Goal: Task Accomplishment & Management: Use online tool/utility

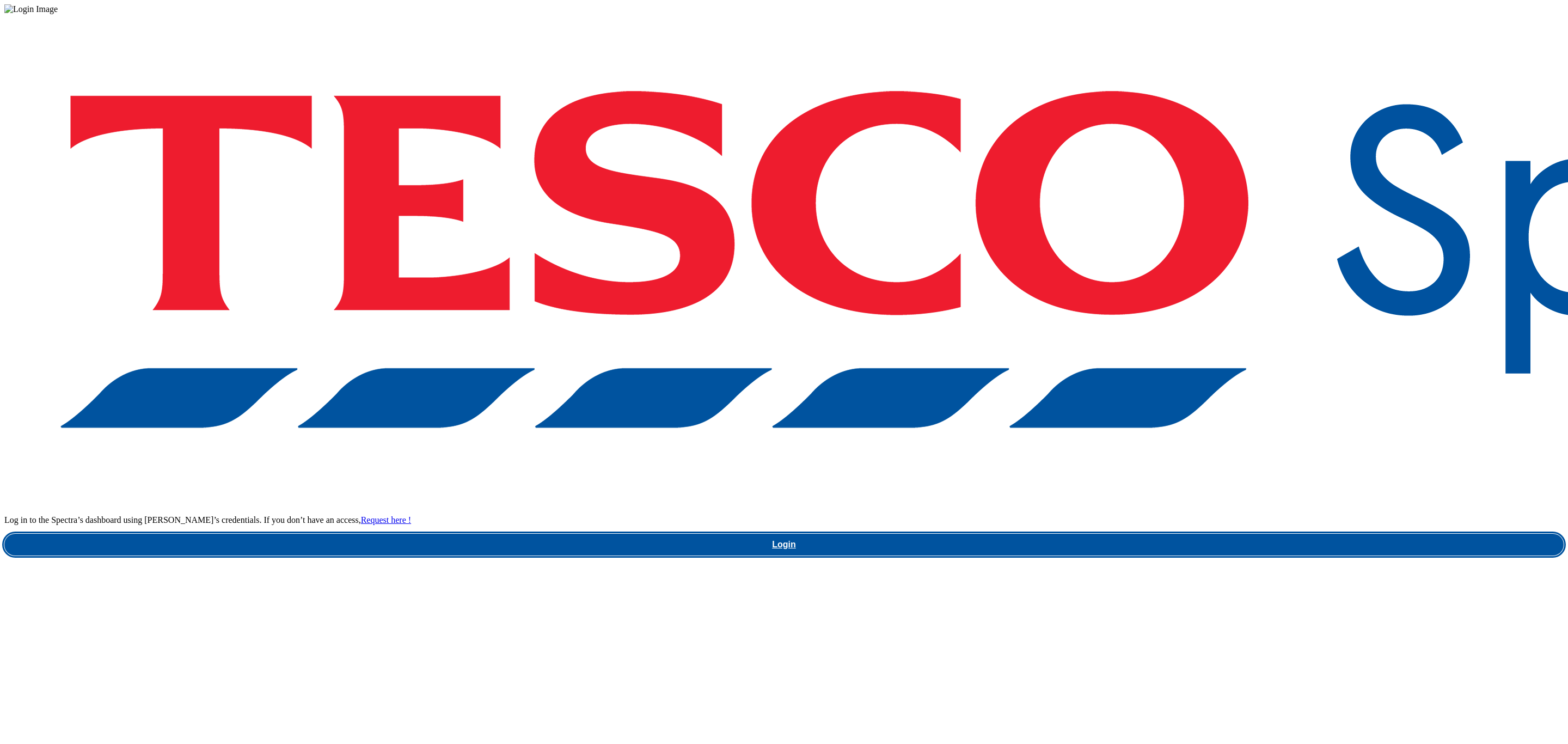
click at [1179, 534] on link "Login" at bounding box center [784, 544] width 1559 height 22
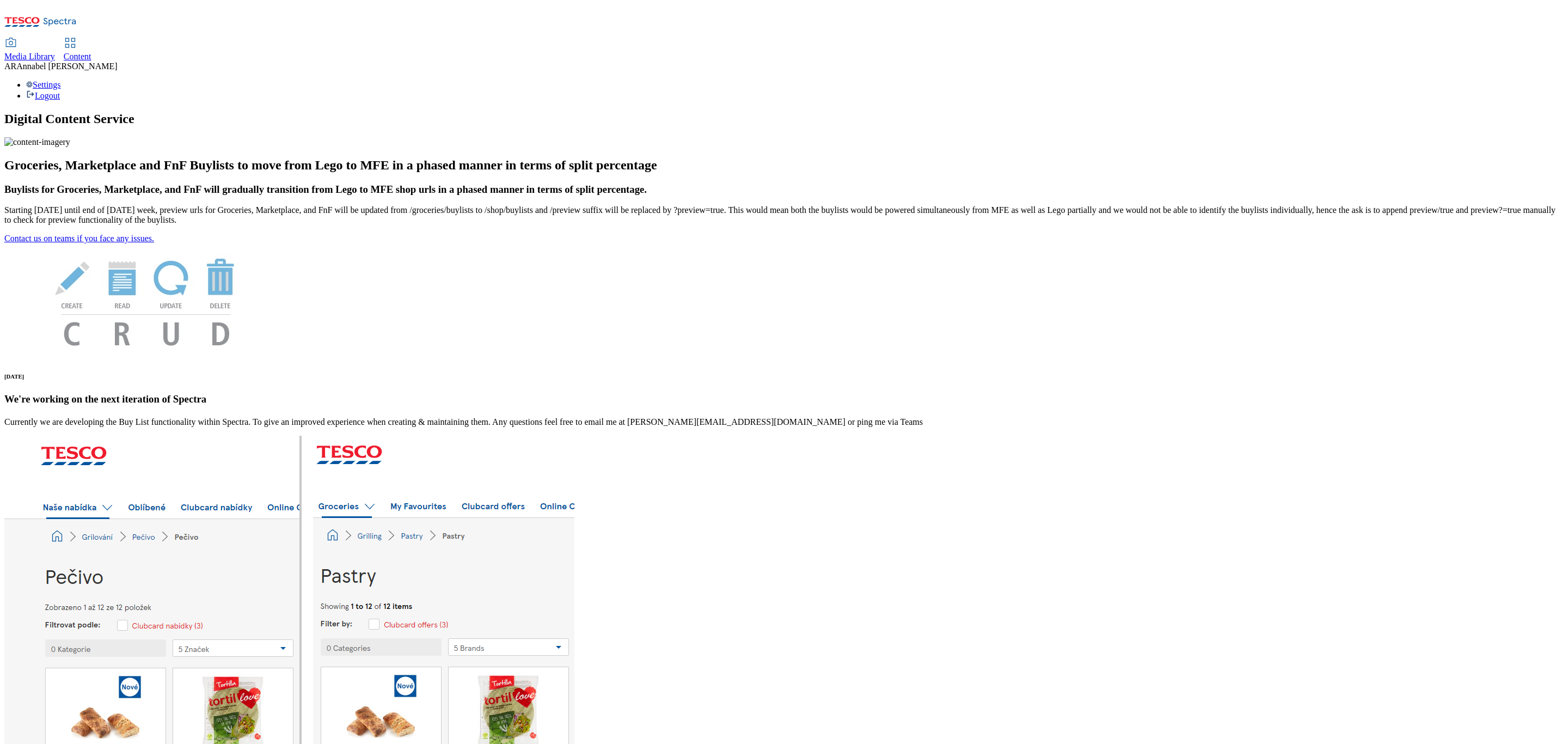
click at [92, 39] on link "Content" at bounding box center [77, 50] width 28 height 23
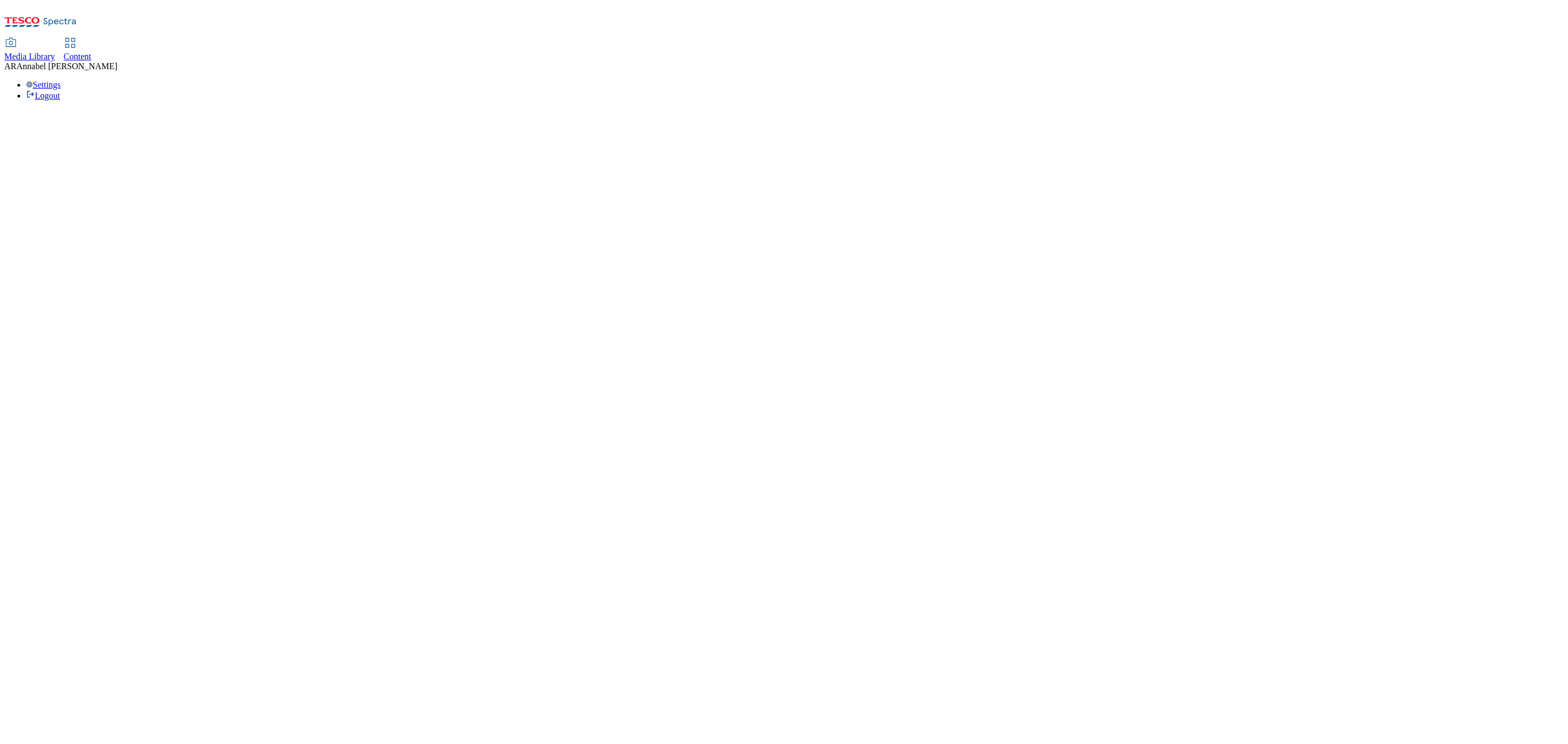
select select "ghs-uk"
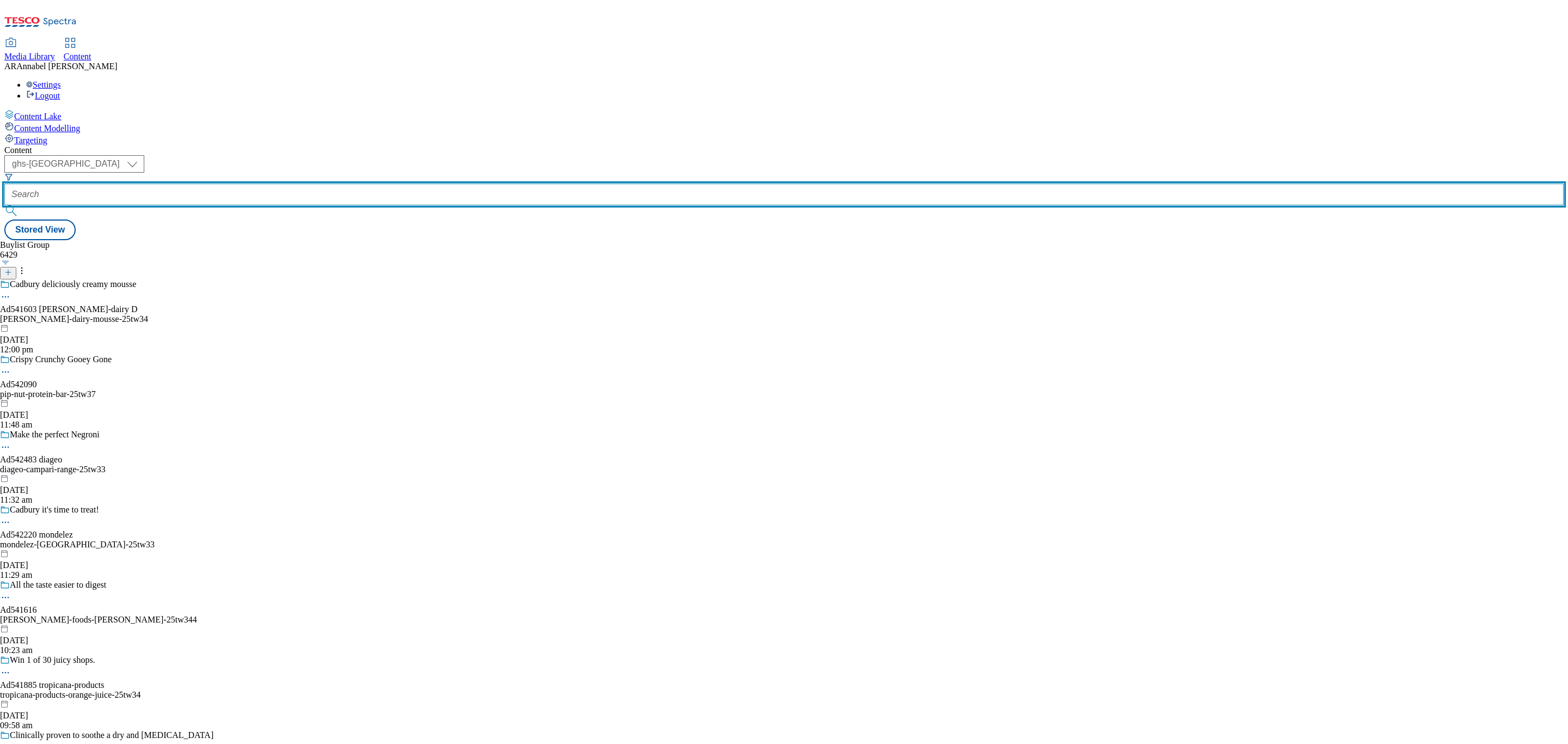
click at [268, 183] on input "text" at bounding box center [784, 194] width 1559 height 22
paste input "541436"
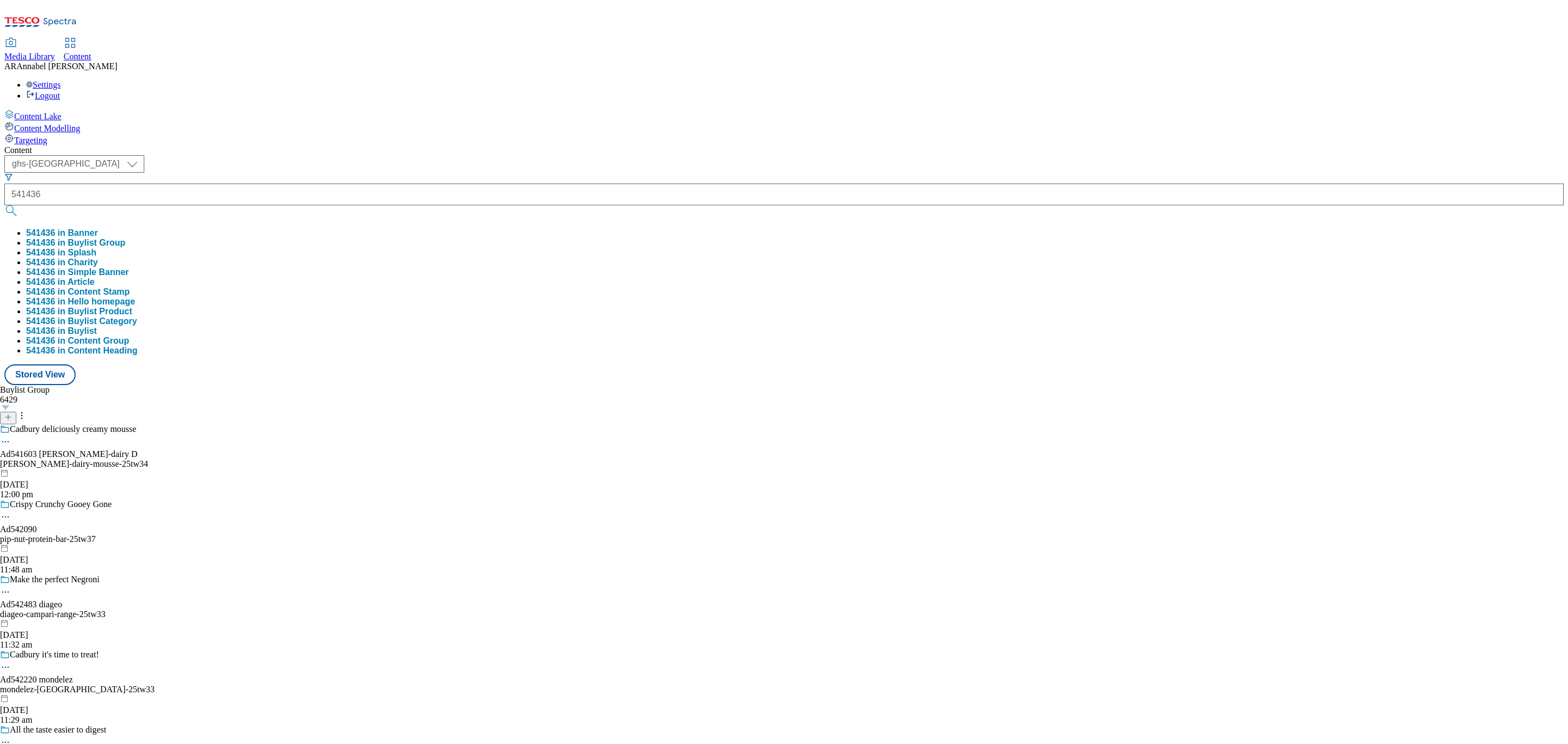
click at [125, 238] on button "541436 in Buylist Group" at bounding box center [76, 243] width 99 height 10
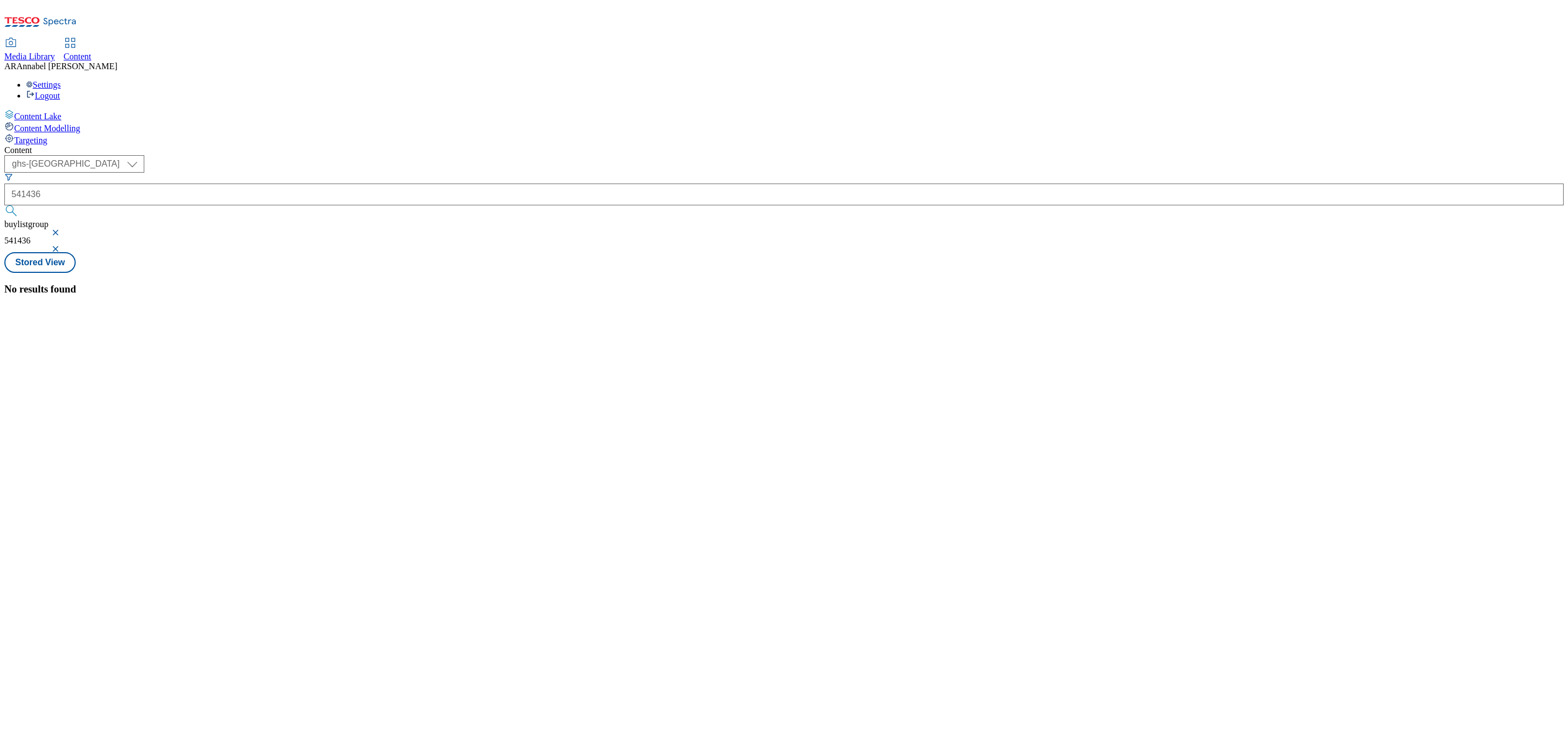
click at [232, 183] on div "541436" at bounding box center [784, 194] width 1559 height 22
click at [234, 183] on div "541436" at bounding box center [784, 194] width 1559 height 22
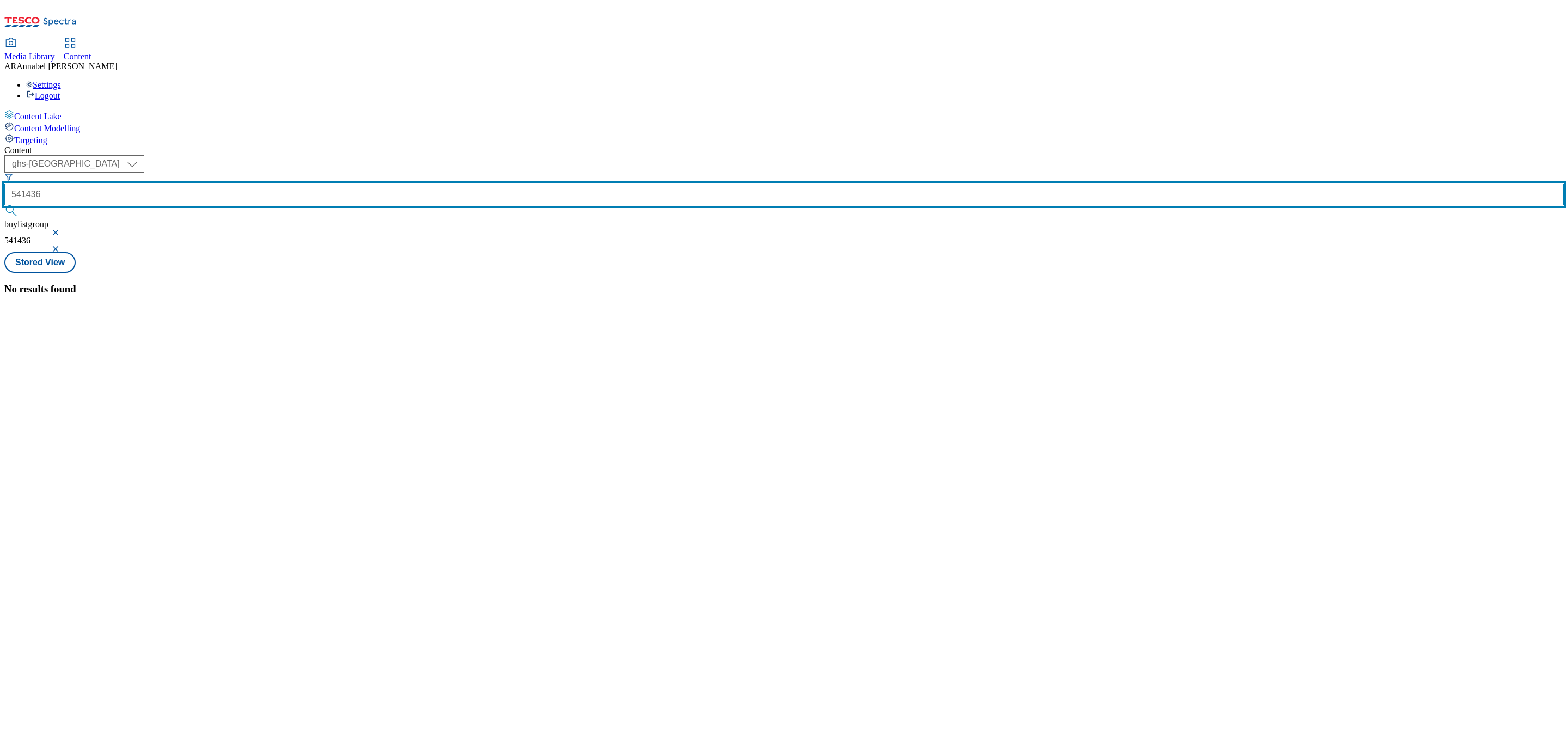
click at [236, 183] on input "541436" at bounding box center [784, 194] width 1559 height 22
type input "ad541436"
click at [4, 206] on button "submit" at bounding box center [11, 211] width 15 height 11
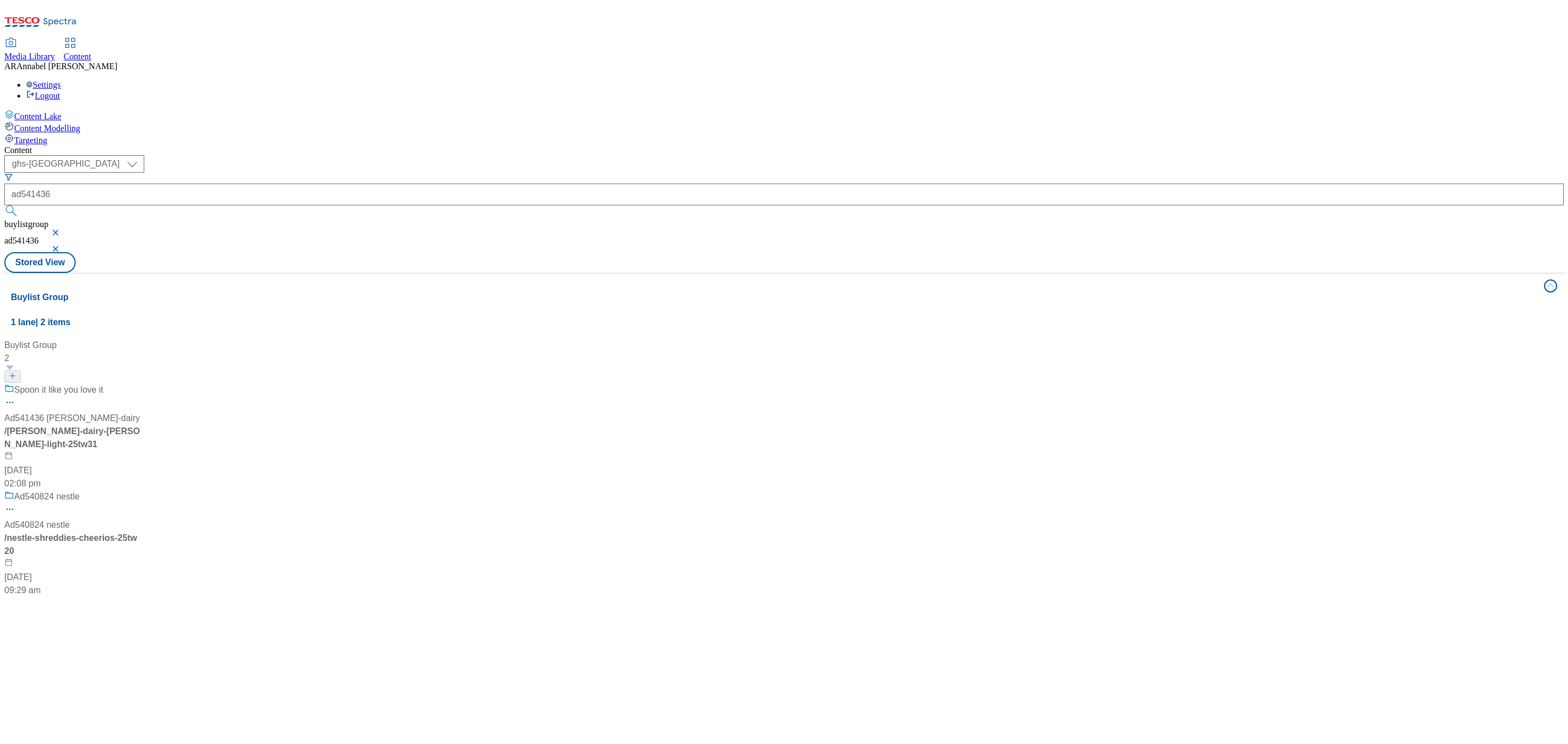
click at [140, 425] on div "/ muller-dairy-muller-light-25tw31" at bounding box center [72, 437] width 136 height 26
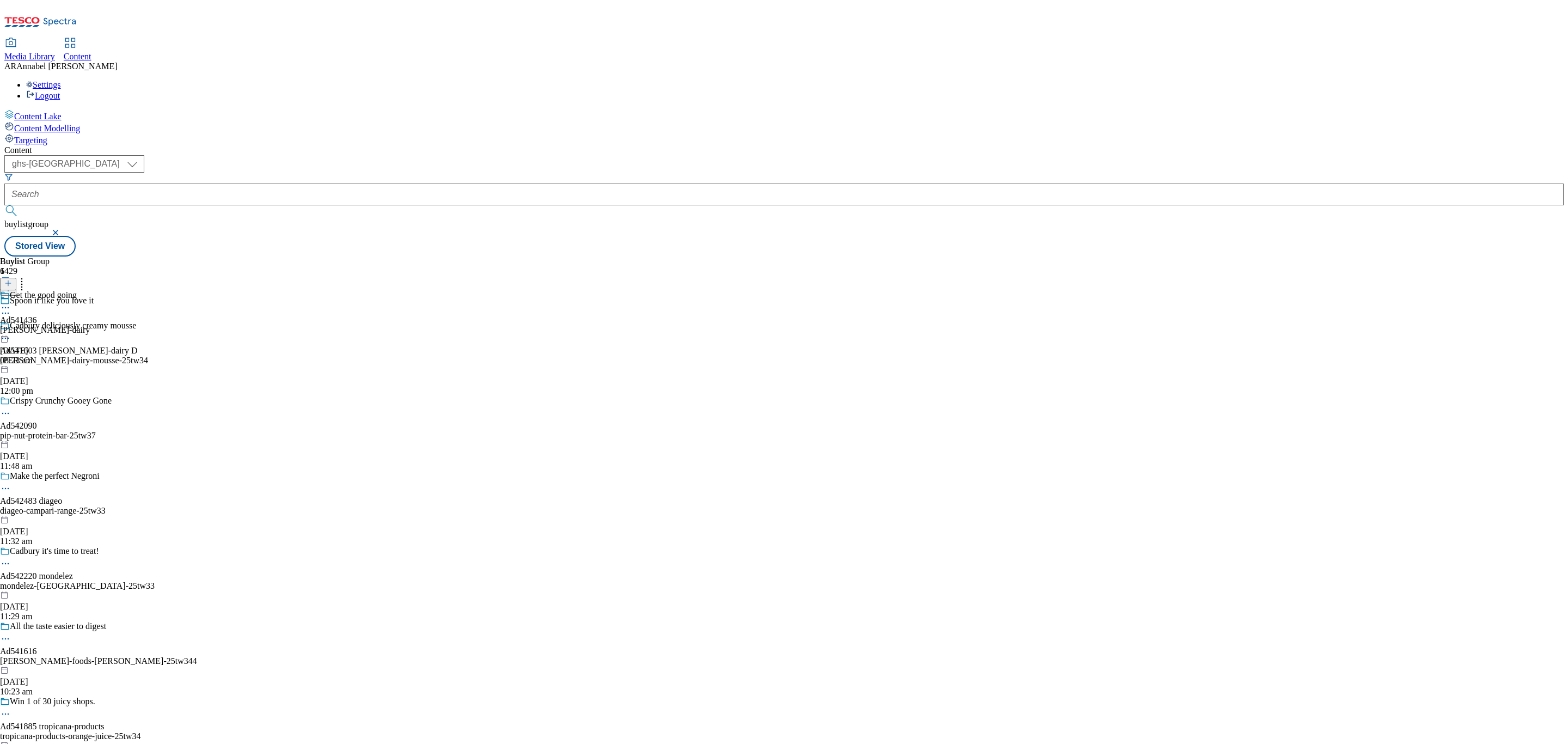
click at [90, 325] on div "muller-dairy" at bounding box center [45, 330] width 90 height 10
click at [181, 325] on div "muller-dairy-muller-light" at bounding box center [90, 330] width 181 height 10
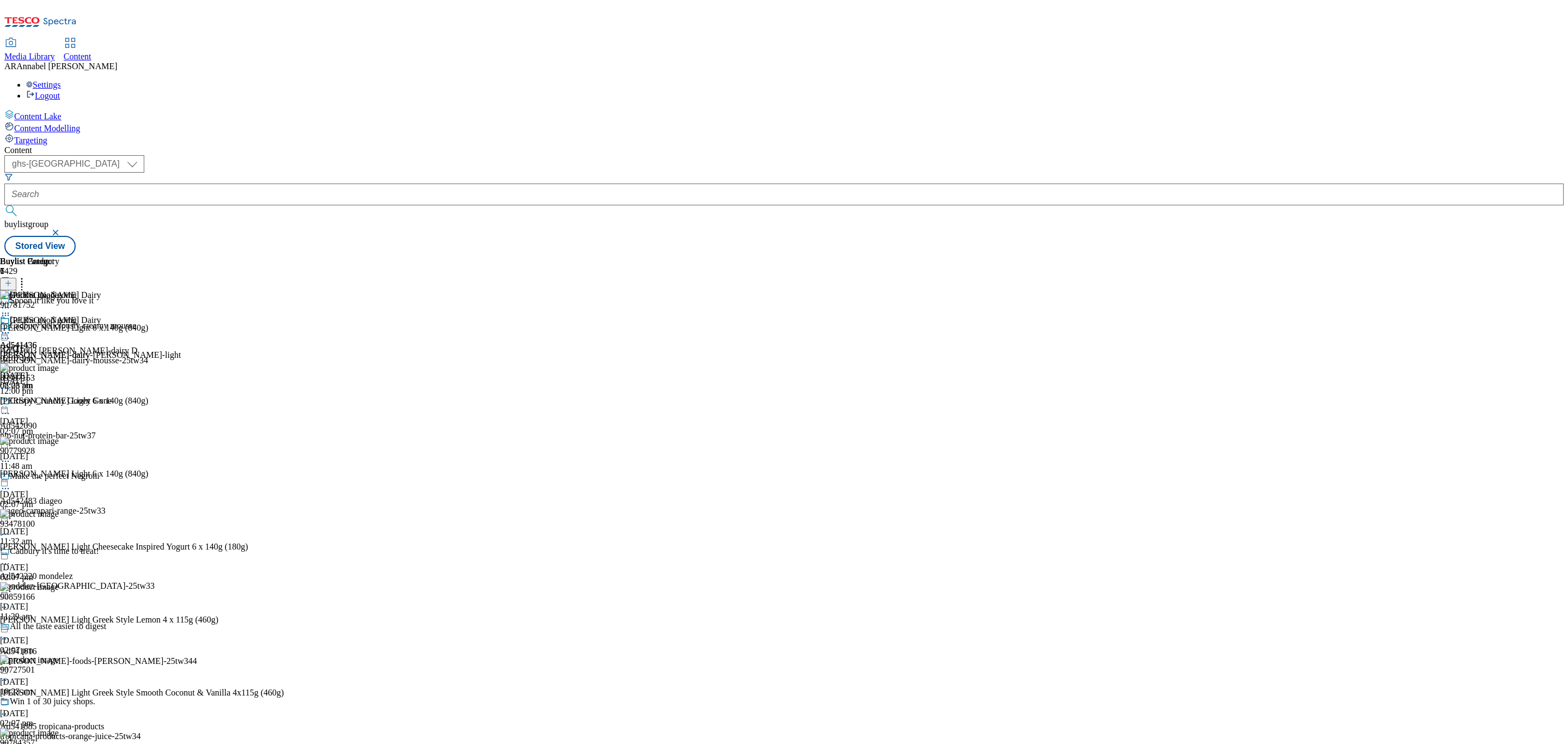
click at [27, 276] on icon at bounding box center [22, 282] width 11 height 11
click at [11, 327] on icon at bounding box center [6, 333] width 11 height 11
click at [68, 452] on span "Un-publish" at bounding box center [51, 456] width 35 height 8
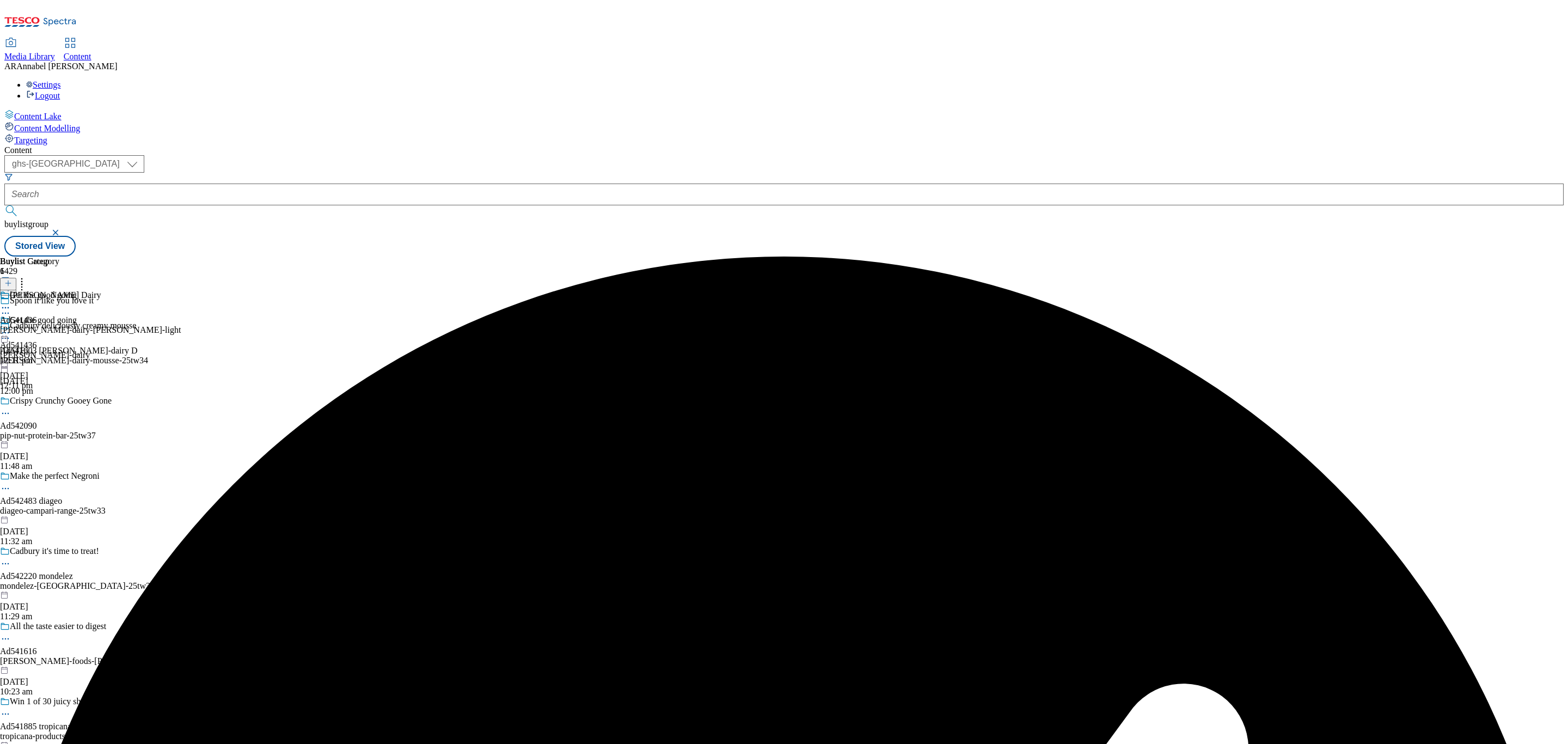
drag, startPoint x: 506, startPoint y: 170, endPoint x: 502, endPoint y: 176, distance: 7.2
click at [11, 327] on icon at bounding box center [6, 333] width 11 height 11
click at [75, 412] on button "Un-preview" at bounding box center [48, 418] width 53 height 13
click at [181, 325] on div "muller-dairy-muller-light" at bounding box center [90, 330] width 181 height 10
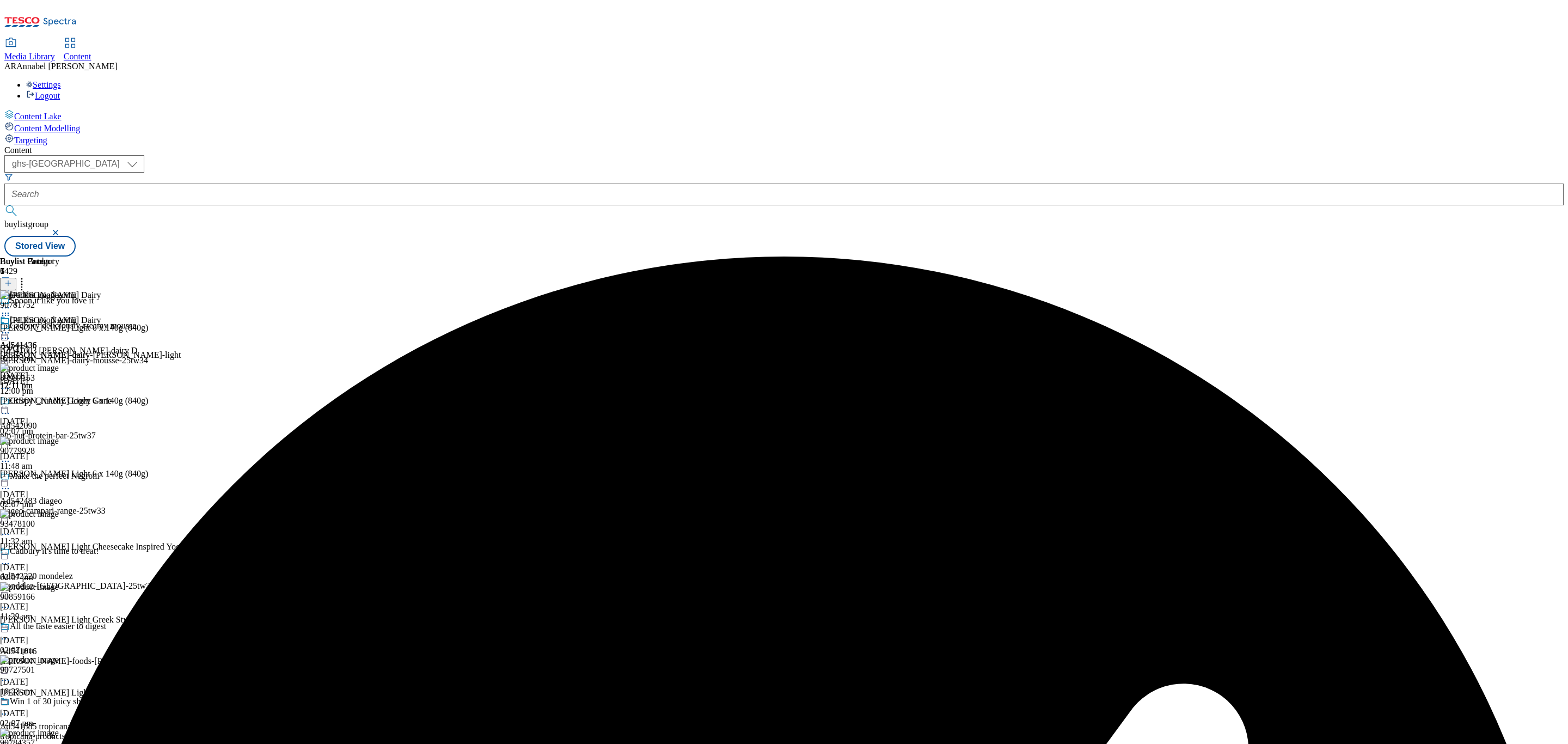
click at [27, 276] on icon at bounding box center [22, 282] width 11 height 11
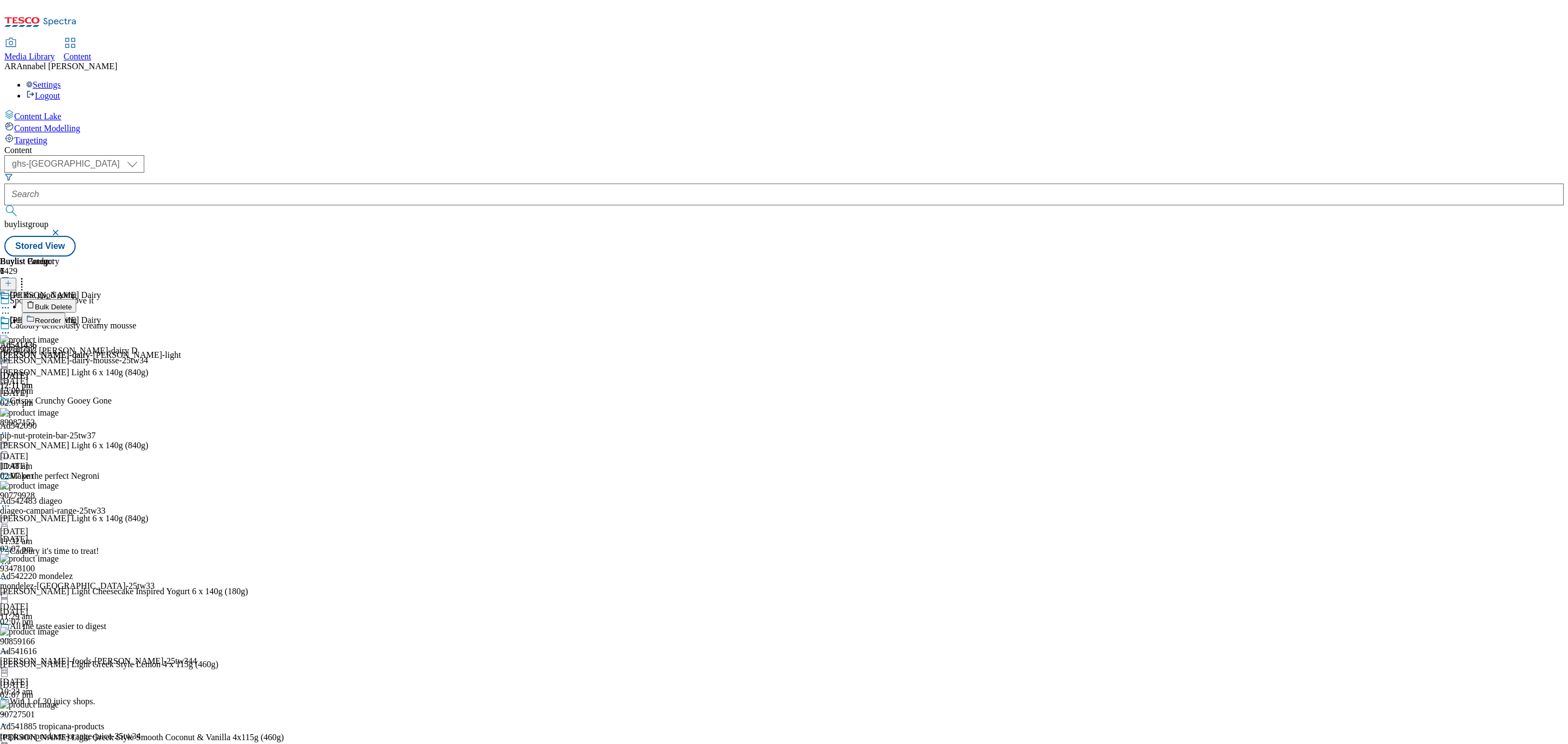
click at [61, 316] on span "Reorder" at bounding box center [48, 320] width 26 height 8
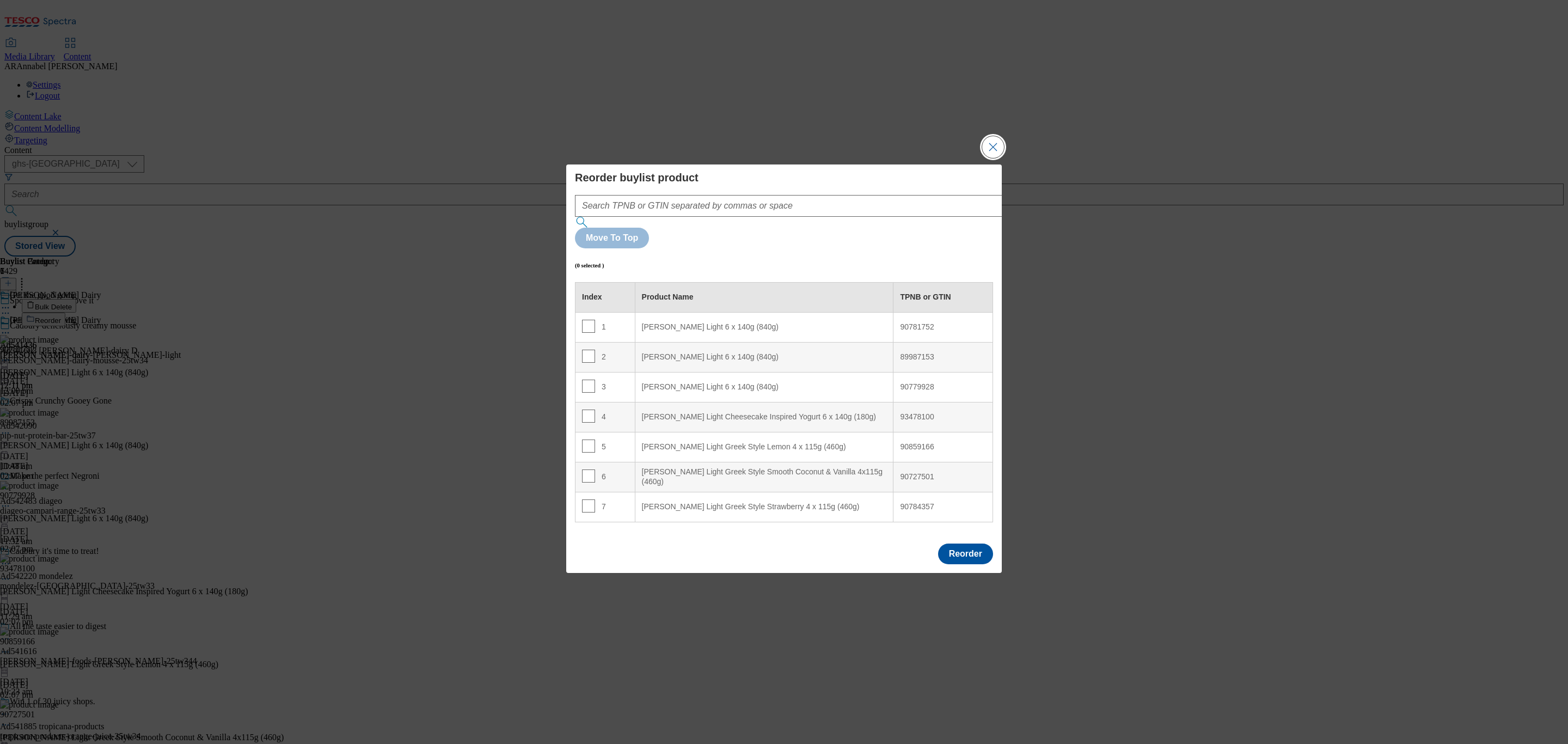
click at [999, 158] on button "Close Modal" at bounding box center [992, 147] width 22 height 22
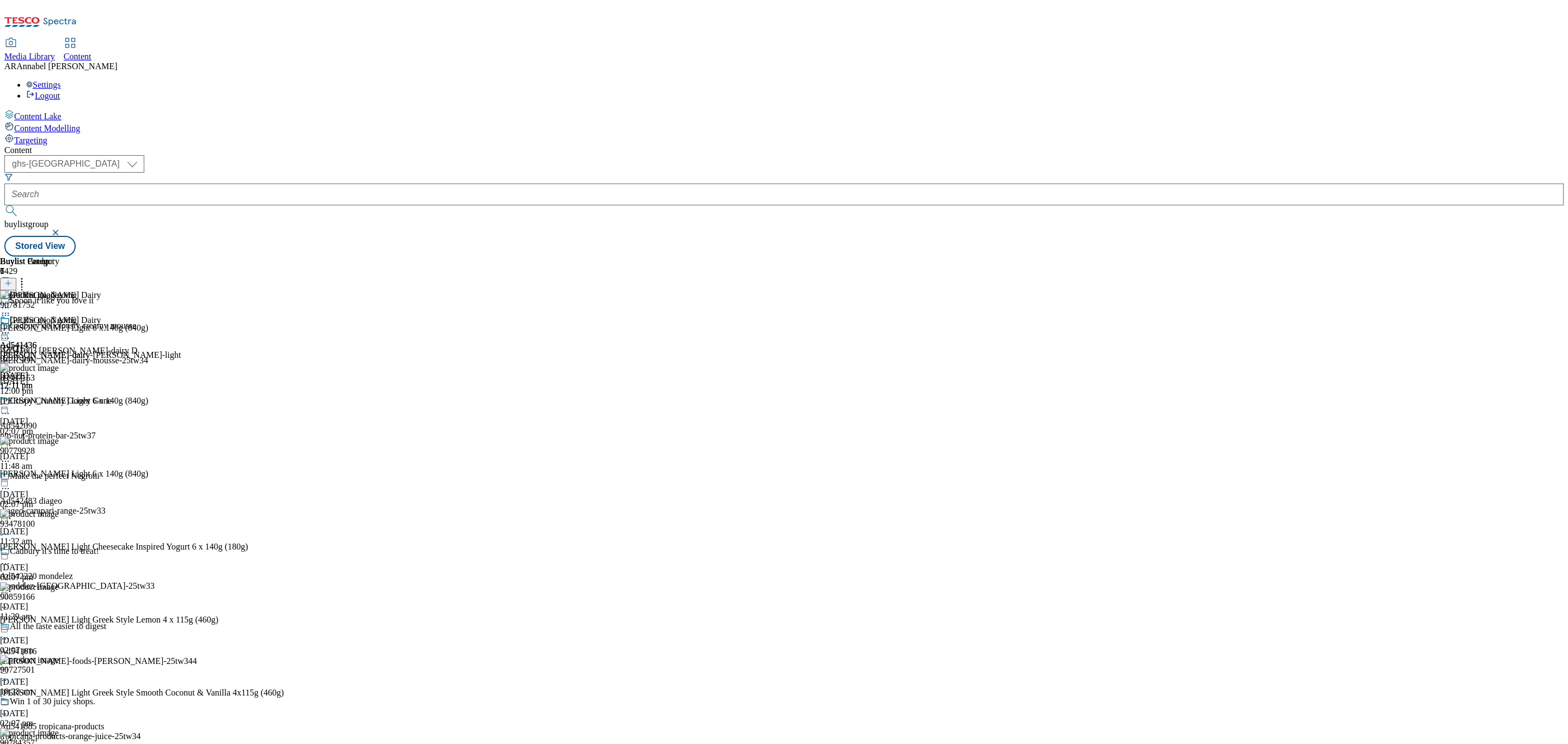
click at [27, 276] on icon at bounding box center [22, 282] width 11 height 11
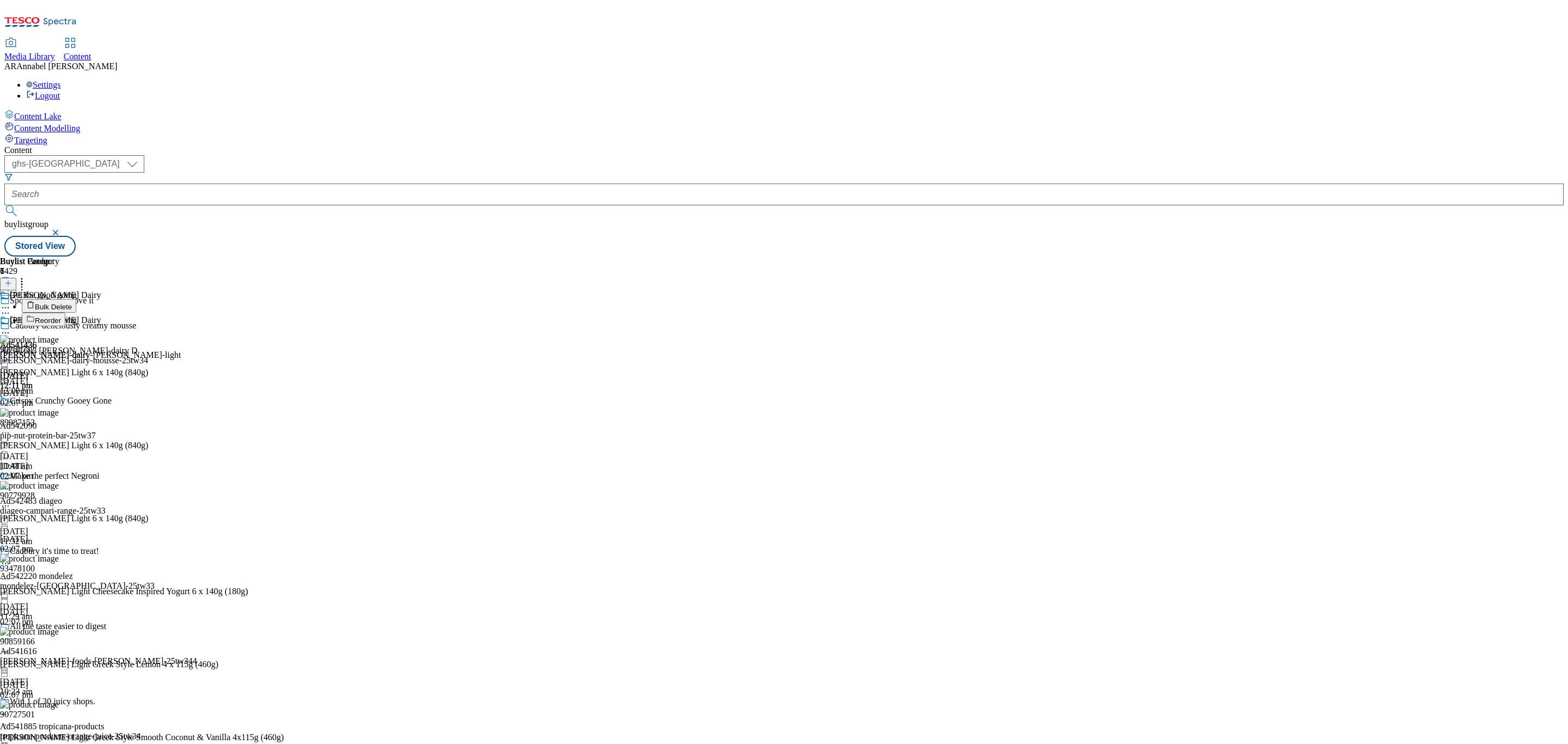
click at [61, 316] on span "Reorder" at bounding box center [48, 320] width 26 height 8
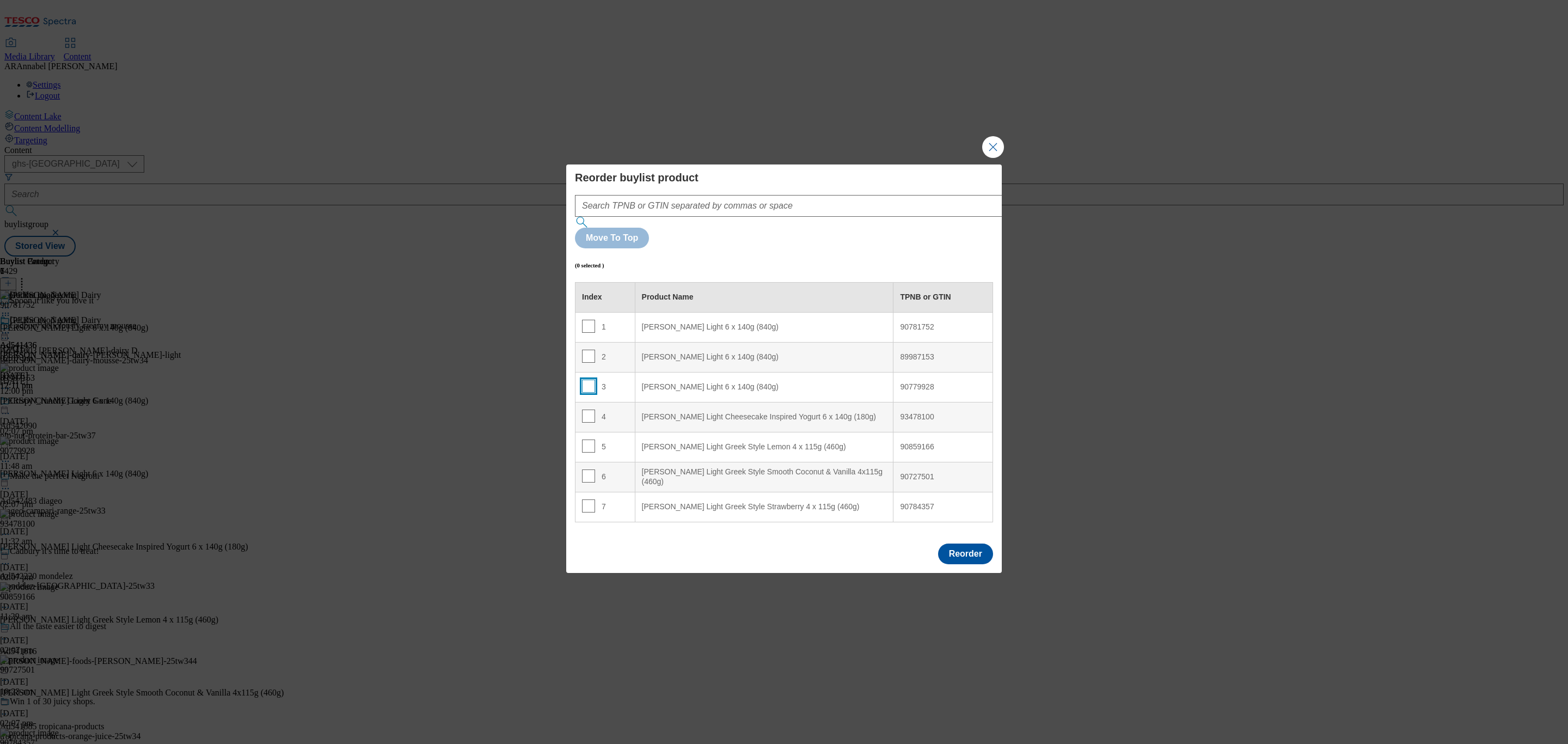
click at [586, 379] on input "Modal" at bounding box center [588, 386] width 13 height 13
checkbox input "true"
click at [722, 323] on div "Müller Light 6 x 140g (840g)" at bounding box center [764, 327] width 245 height 10
click at [976, 495] on button "Reorder" at bounding box center [965, 554] width 55 height 21
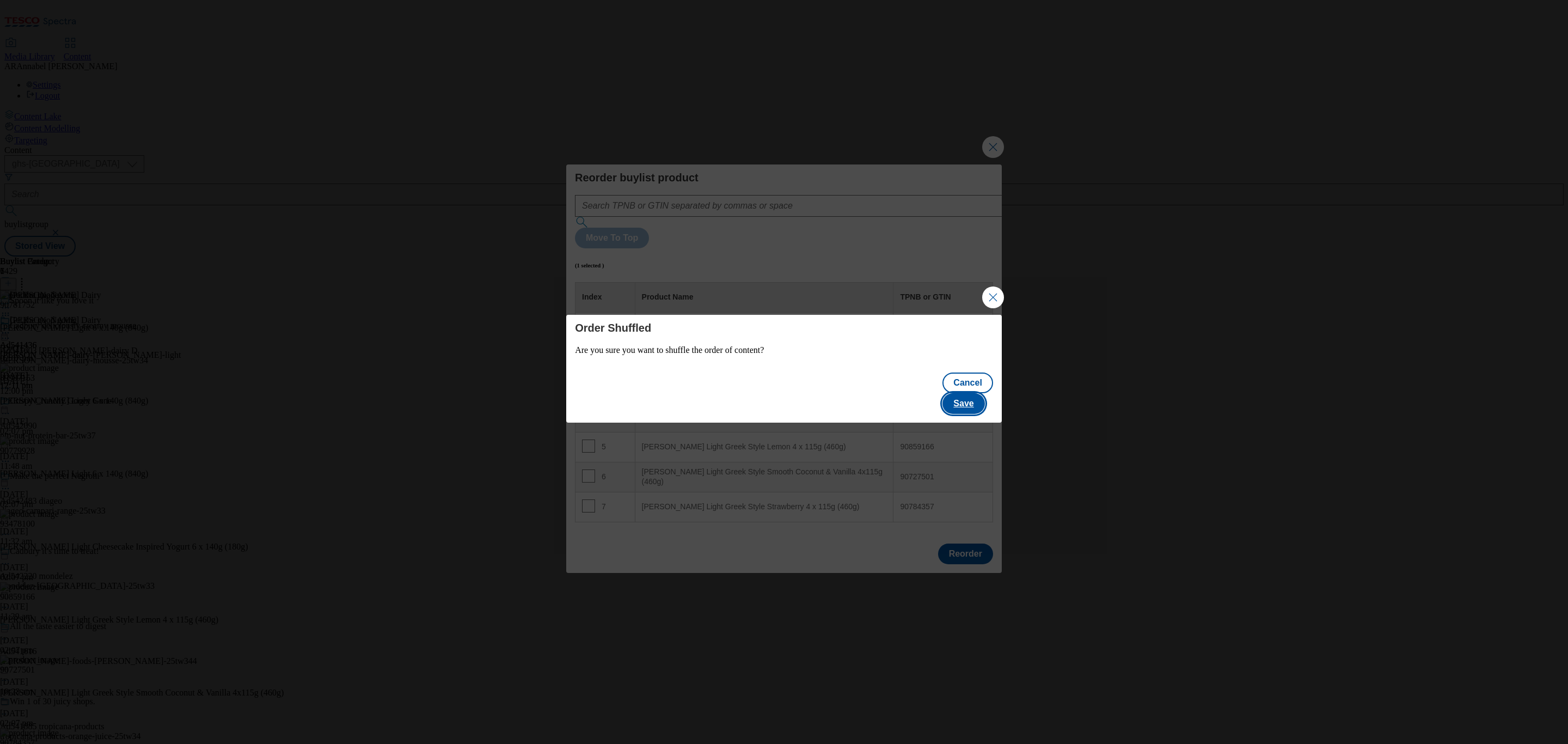
click at [968, 395] on button "Save" at bounding box center [963, 403] width 42 height 21
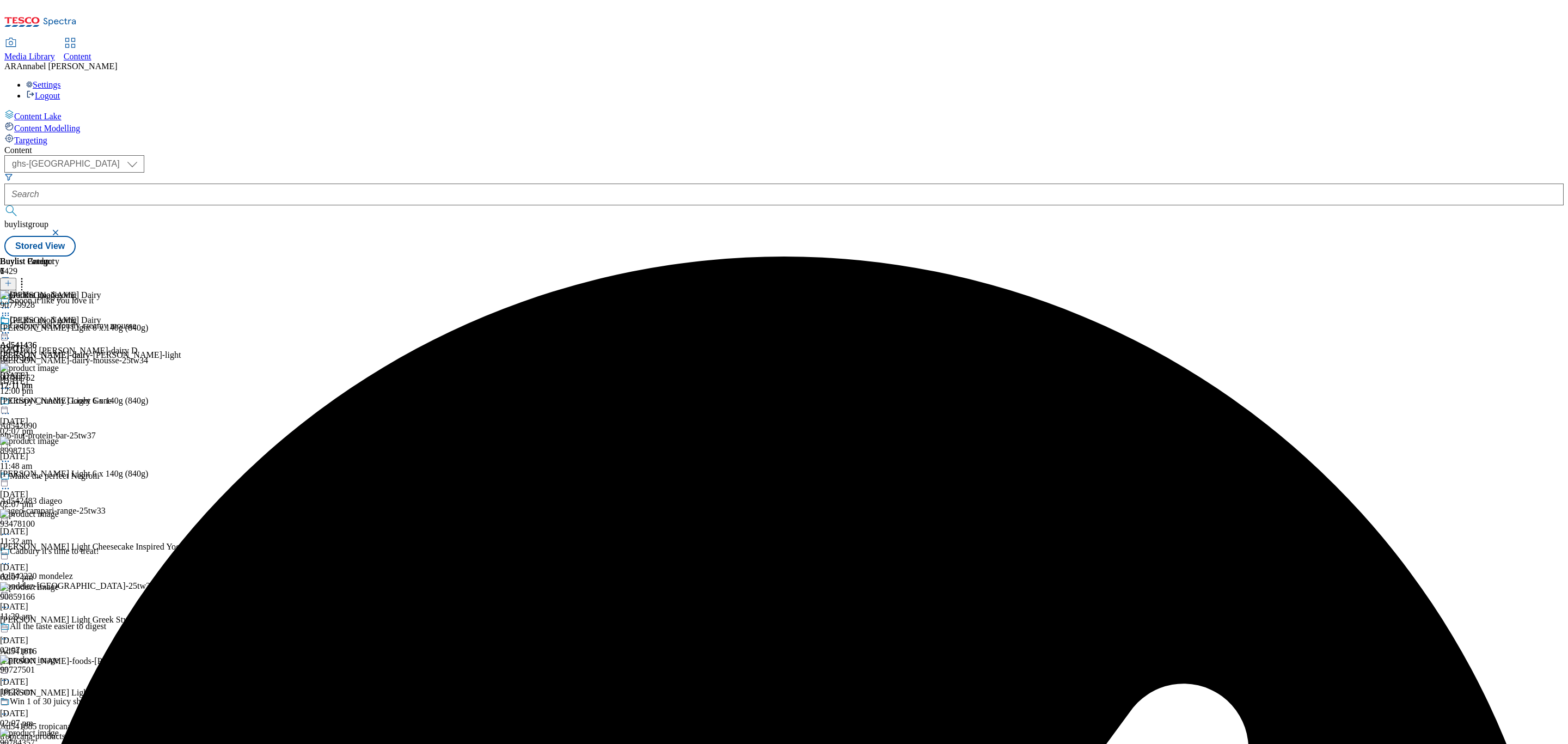
click at [11, 327] on icon at bounding box center [6, 333] width 11 height 11
click at [60, 401] on span "Preview" at bounding box center [46, 405] width 25 height 8
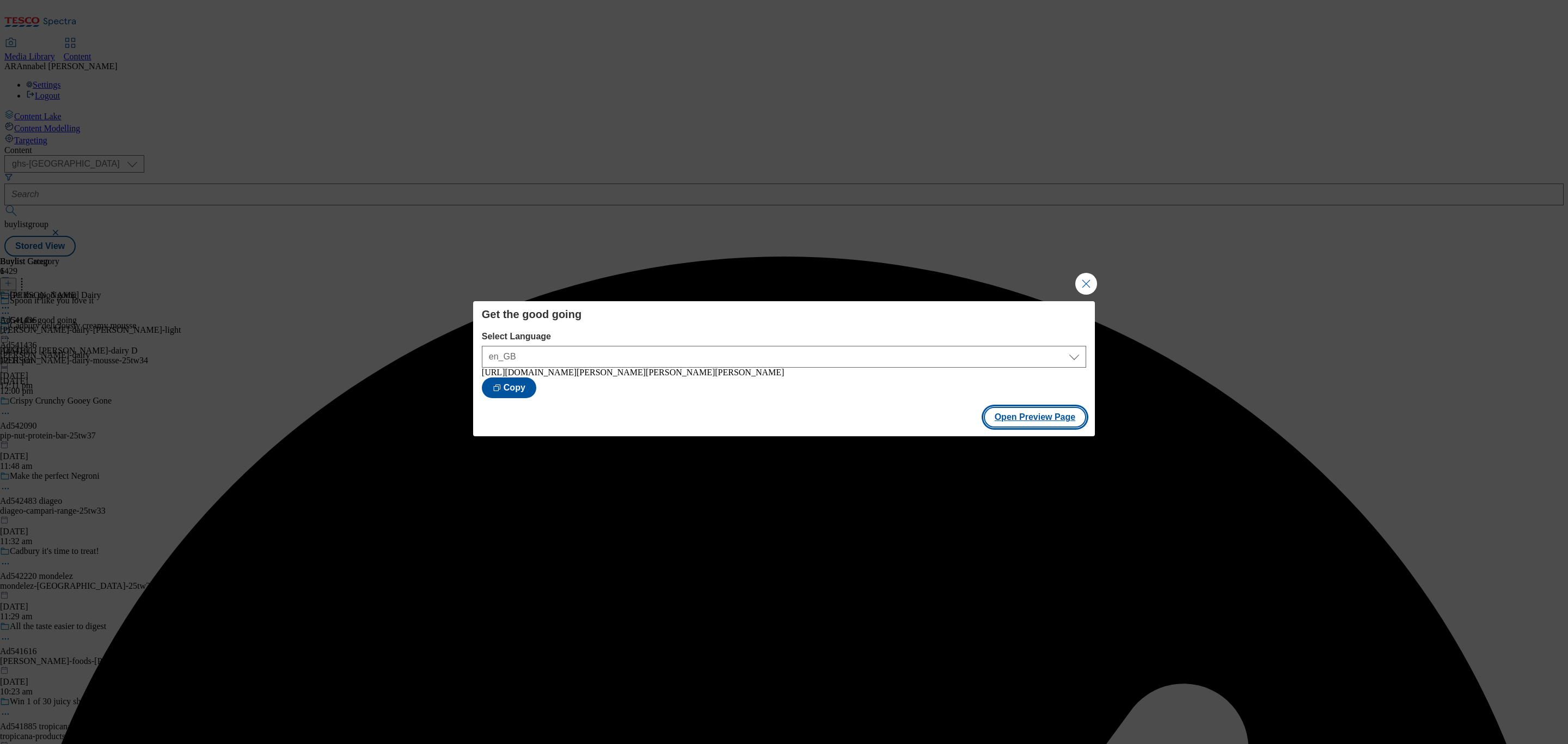
click at [997, 424] on button "Open Preview Page" at bounding box center [1034, 417] width 103 height 21
drag, startPoint x: 1088, startPoint y: 280, endPoint x: 1032, endPoint y: 267, distance: 57.5
click at [1045, 278] on button "Close Modal" at bounding box center [1085, 283] width 22 height 22
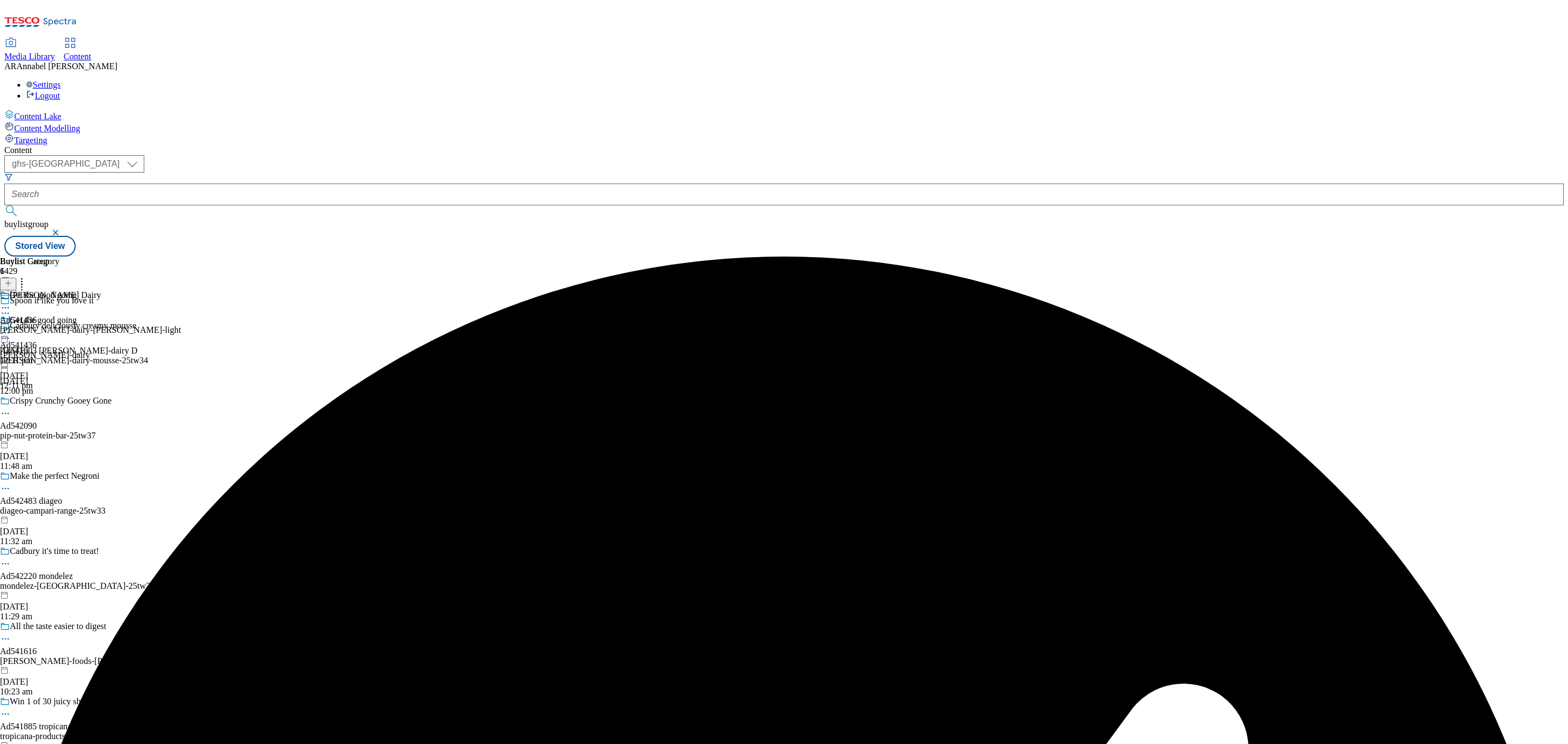
click at [11, 327] on icon at bounding box center [6, 333] width 11 height 11
click at [57, 440] on span "Publish" at bounding box center [45, 444] width 24 height 8
